Goal: Navigation & Orientation: Understand site structure

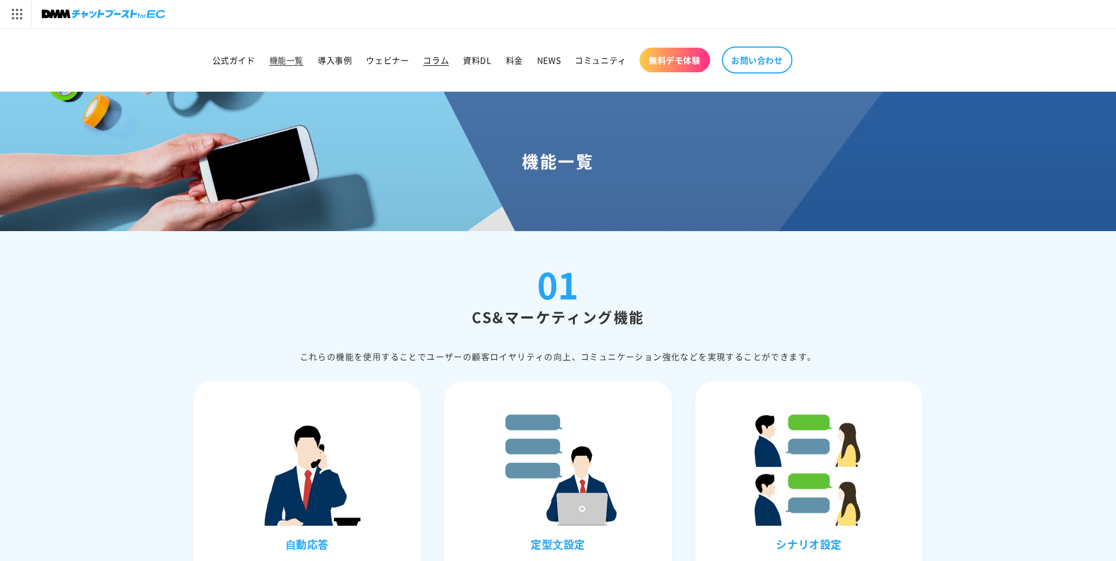
click at [441, 59] on span "コラム" at bounding box center [436, 60] width 26 height 11
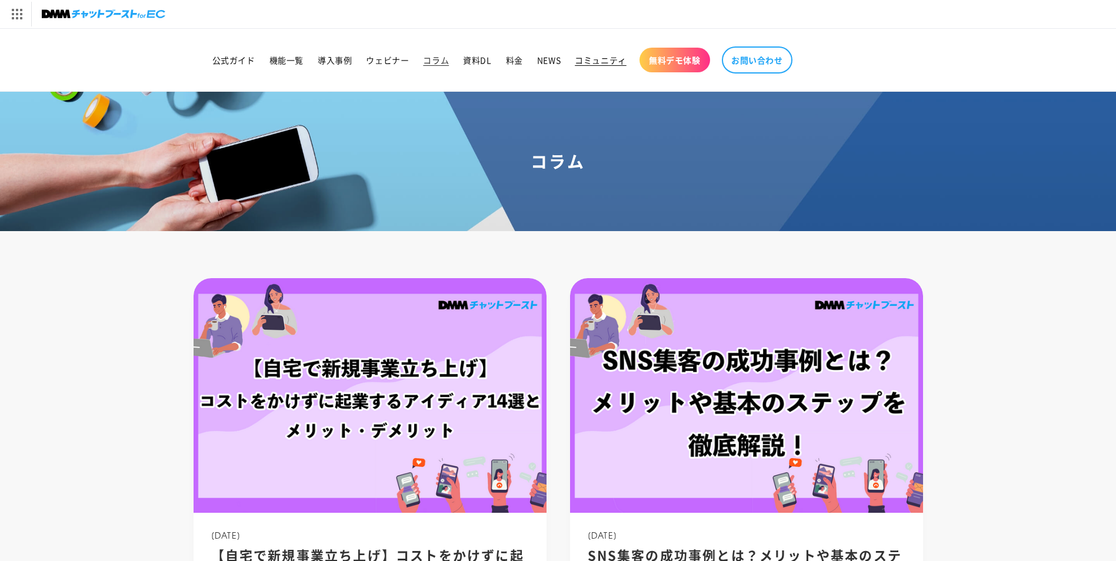
click at [595, 58] on span "コミュニティ" at bounding box center [601, 60] width 52 height 11
click at [555, 64] on span "NEWS" at bounding box center [549, 60] width 24 height 11
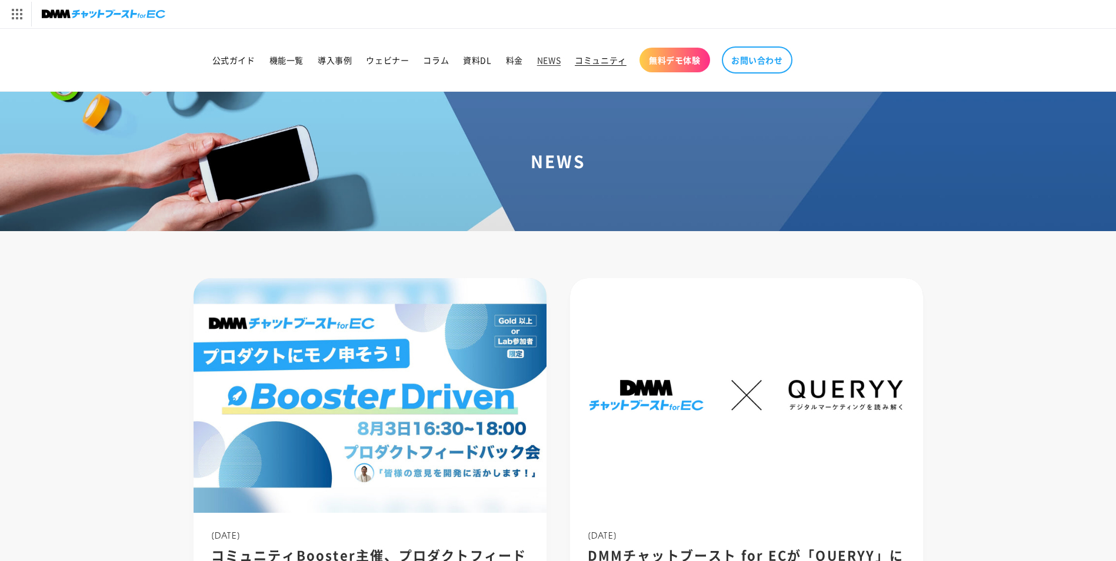
click at [613, 64] on span "コミュニティ" at bounding box center [601, 60] width 52 height 11
click at [325, 64] on span "導入事例" at bounding box center [335, 60] width 34 height 11
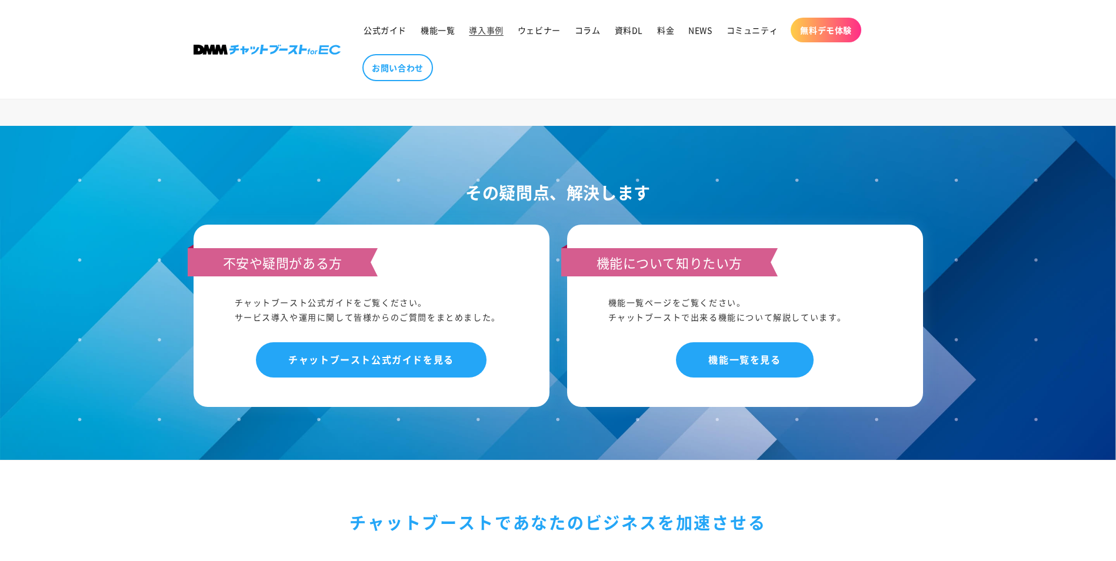
scroll to position [1763, 0]
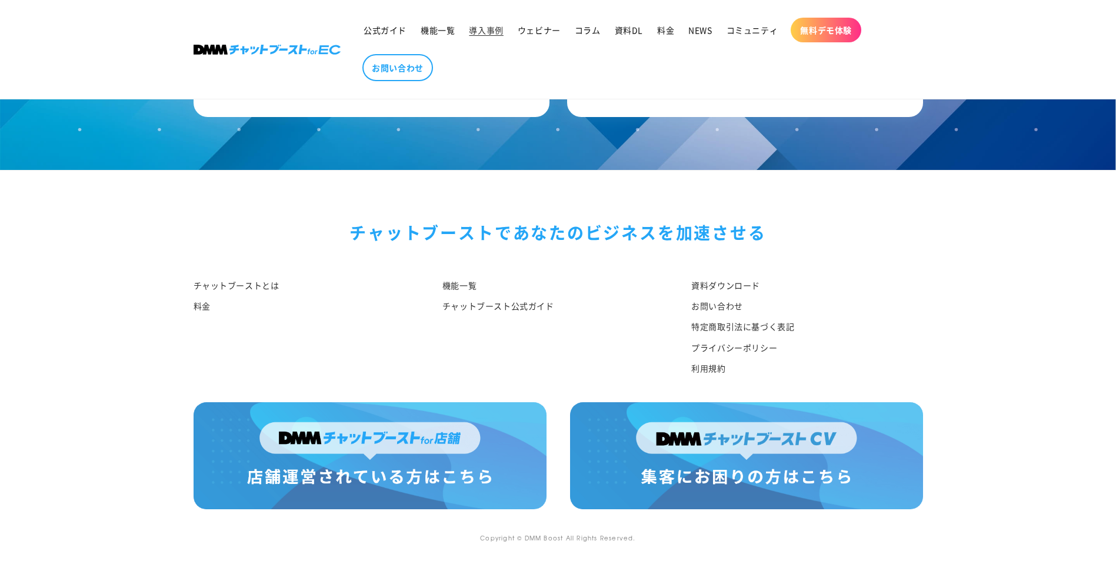
click at [809, 446] on img at bounding box center [746, 455] width 353 height 107
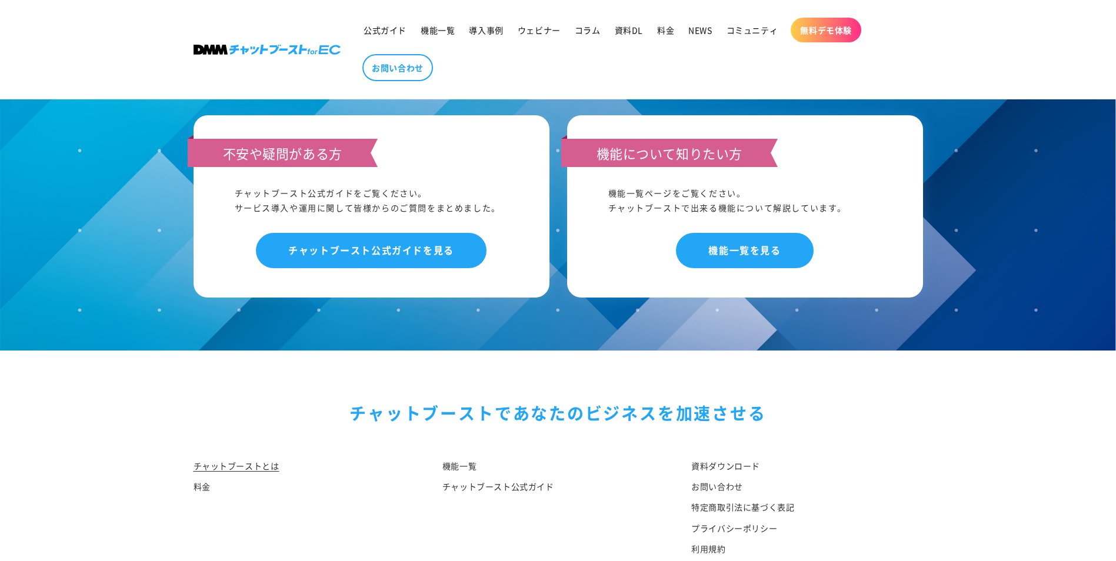
scroll to position [6095, 0]
